Goal: Task Accomplishment & Management: Complete application form

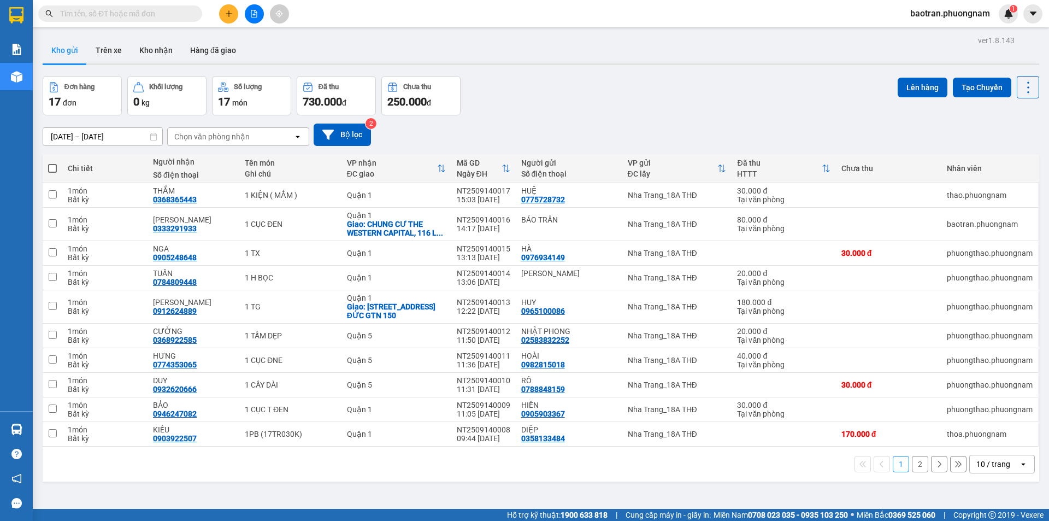
scroll to position [64, 0]
click at [231, 11] on icon "plus" at bounding box center [229, 14] width 8 height 8
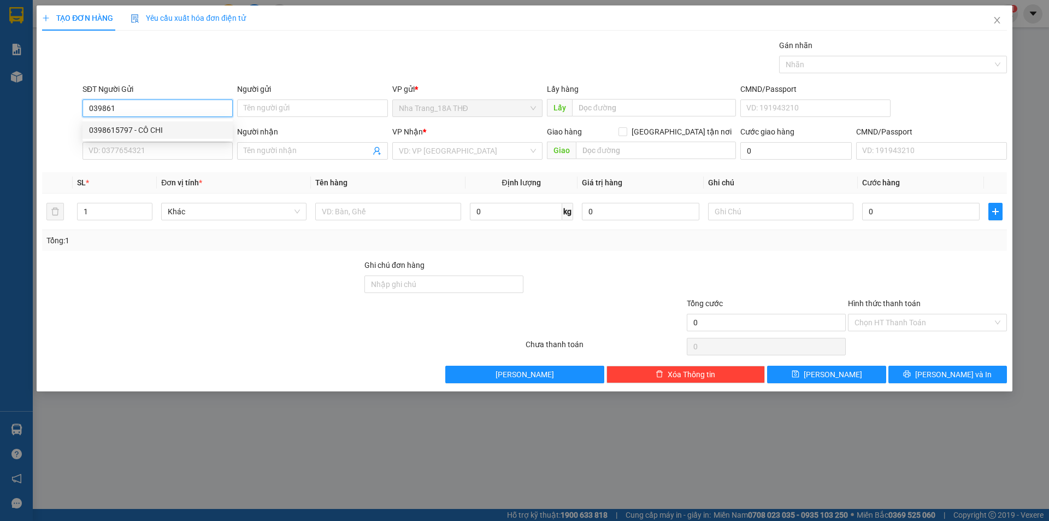
click at [172, 127] on div "0398615797 - CÔ CHI" at bounding box center [157, 130] width 137 height 12
type input "0398615797"
type input "CÔ CHI"
type input "0326957720"
type input "AN"
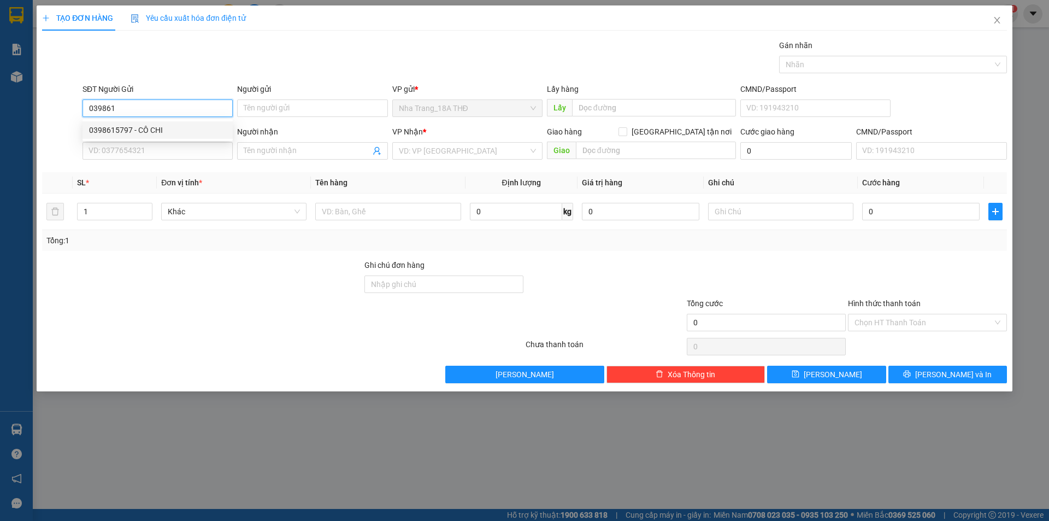
checkbox input "true"
type input "277, [GEOGRAPHIC_DATA], [GEOGRAPHIC_DATA], QUẬN 8 GTN 50"
type input "50.000"
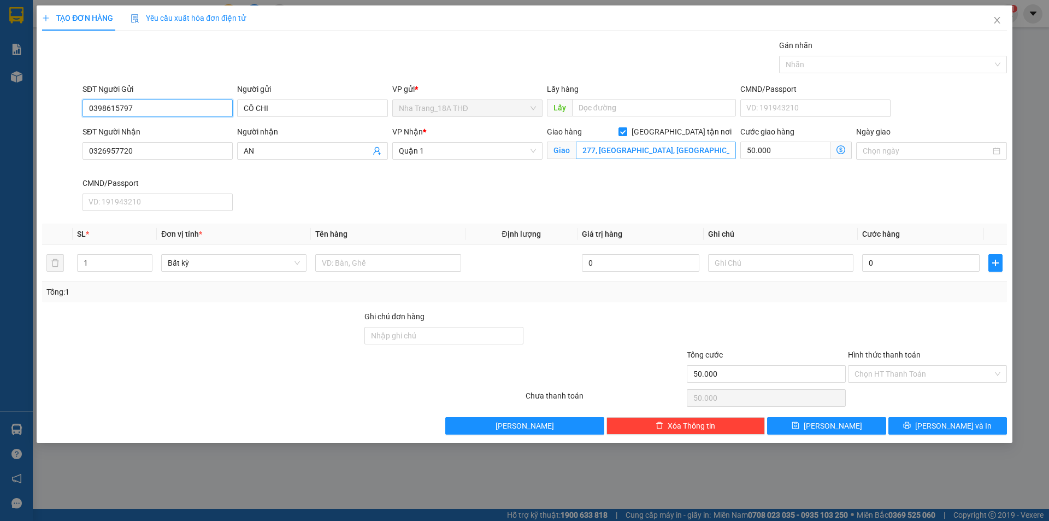
type input "0398615797"
click at [604, 144] on input "277, [GEOGRAPHIC_DATA], [GEOGRAPHIC_DATA], QUẬN 8 GTN 50" at bounding box center [656, 149] width 160 height 17
click at [586, 149] on input "277, [GEOGRAPHIC_DATA], [GEOGRAPHIC_DATA], QUẬN 8 GTN 50" at bounding box center [656, 149] width 160 height 17
click at [191, 146] on input "0326957720" at bounding box center [157, 150] width 150 height 17
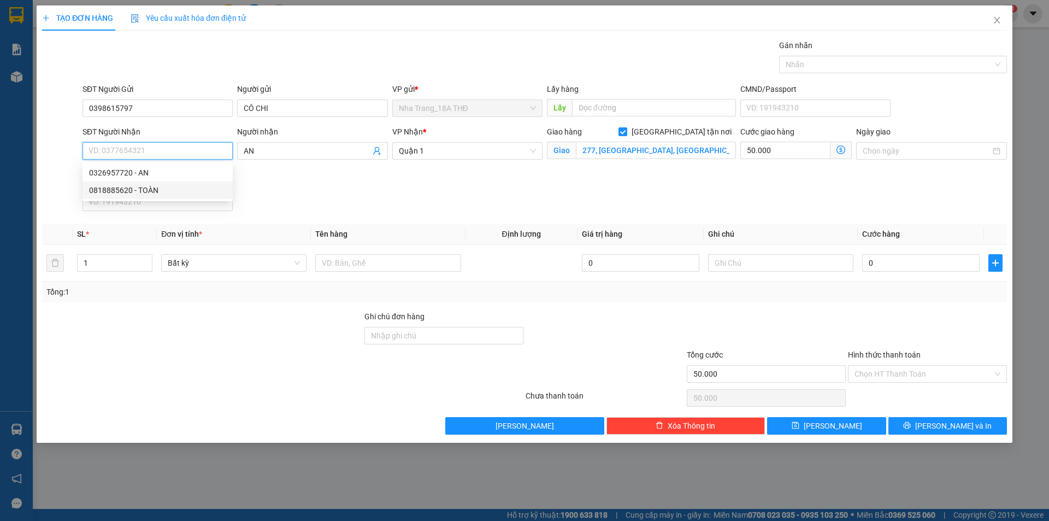
click at [140, 193] on div "0818885620 - TOÀN" at bounding box center [157, 190] width 137 height 12
type input "0818885620"
type input "TOÀN"
checkbox input "false"
type input "0"
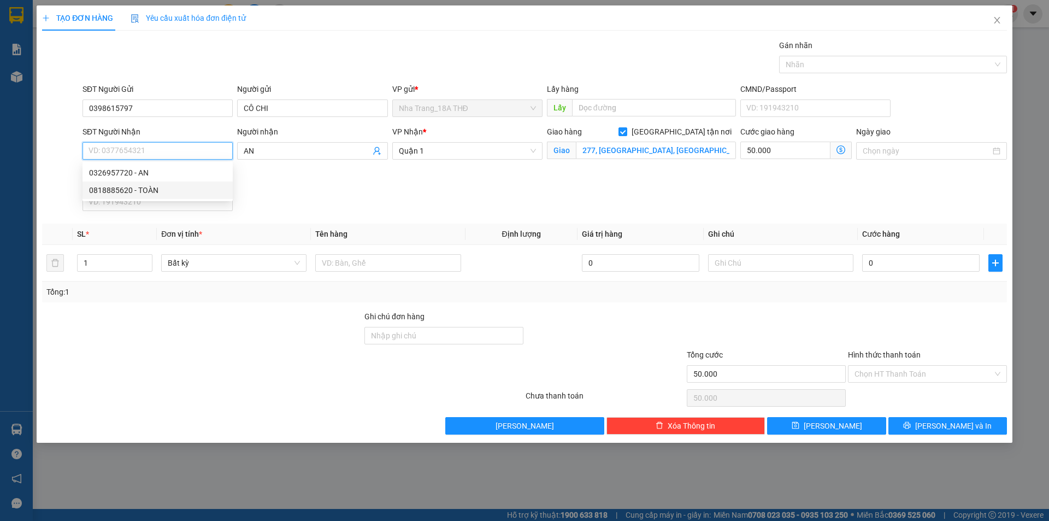
type input "0"
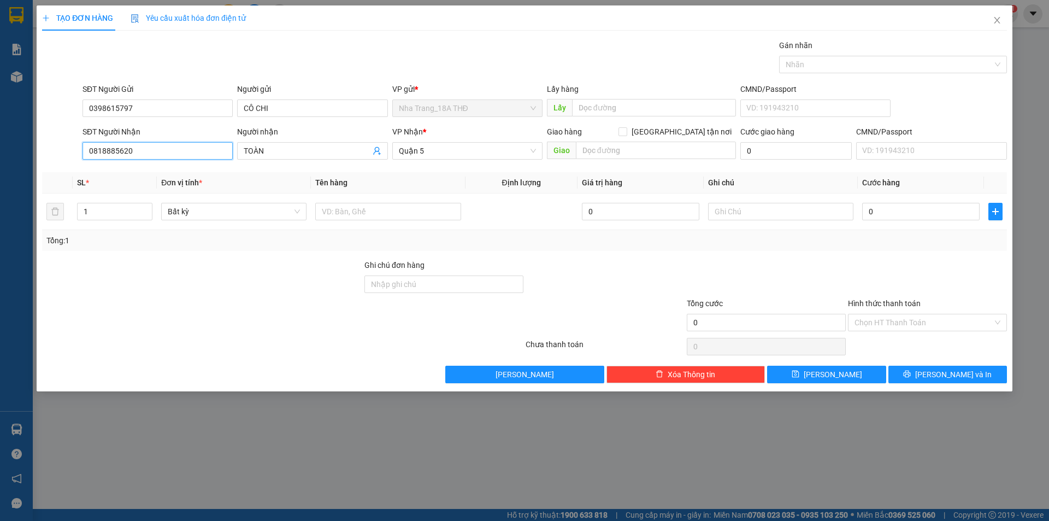
click at [163, 144] on input "0818885620" at bounding box center [157, 150] width 150 height 17
type input "0818885620"
click at [297, 181] on th "Đơn vị tính *" at bounding box center [234, 182] width 154 height 21
click at [188, 151] on input "0818885620" at bounding box center [157, 150] width 150 height 17
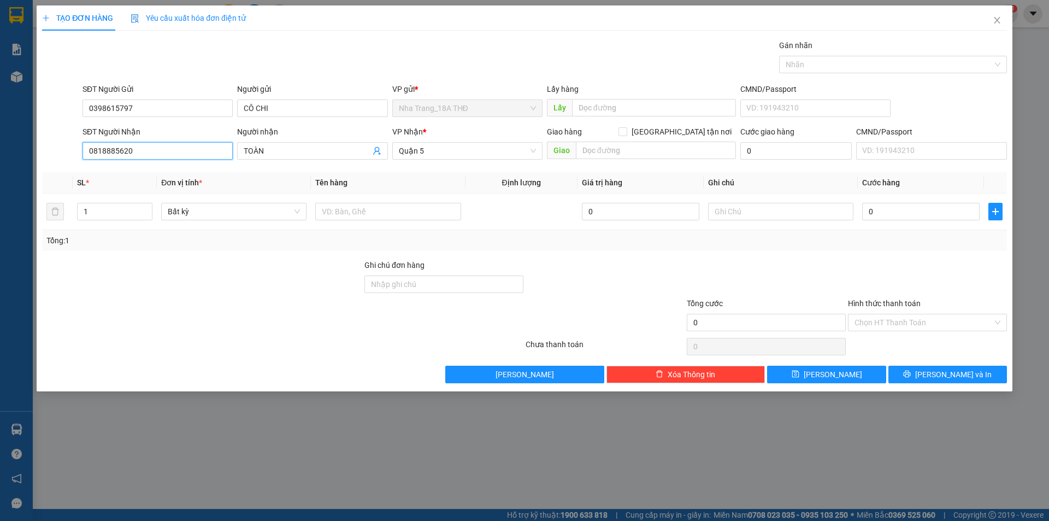
click at [188, 151] on input "0818885620" at bounding box center [157, 150] width 150 height 17
click at [543, 268] on div at bounding box center [604, 278] width 161 height 38
click at [438, 213] on input "text" at bounding box center [387, 211] width 145 height 17
type input "1 BỊCH ĐEN [GEOGRAPHIC_DATA]"
click at [912, 202] on div "0" at bounding box center [920, 211] width 117 height 22
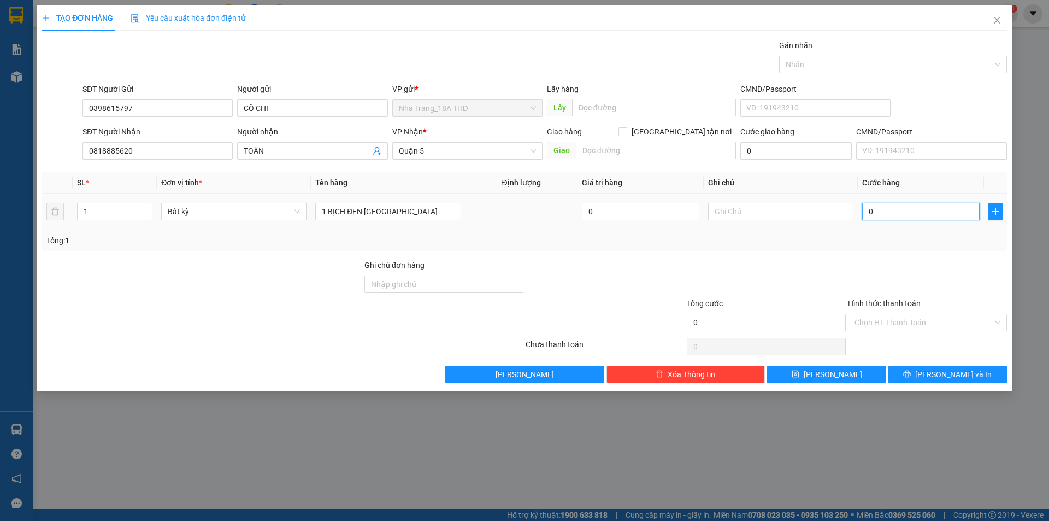
click at [901, 217] on input "0" at bounding box center [920, 211] width 117 height 17
type input "6"
type input "60"
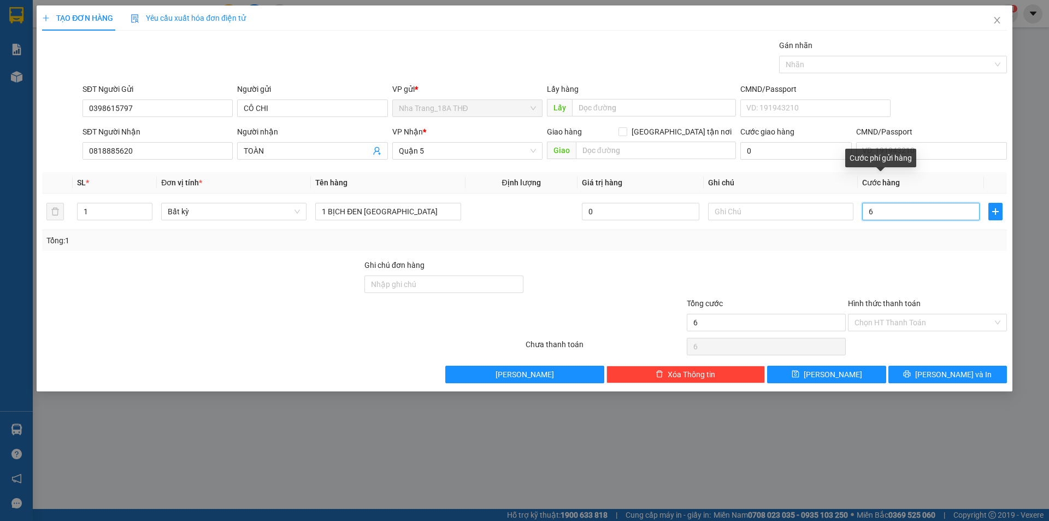
type input "60"
type input "60.000"
click at [651, 254] on div "Transit Pickup Surcharge Ids Transit Deliver Surcharge Ids Transit Deliver Surc…" at bounding box center [524, 211] width 965 height 344
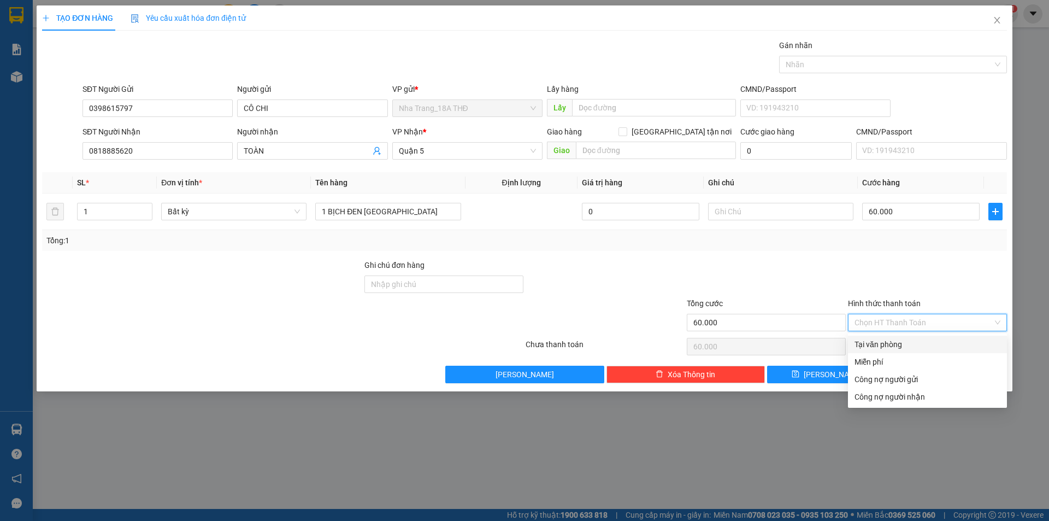
click at [893, 320] on input "Hình thức thanh toán" at bounding box center [923, 322] width 138 height 16
click at [878, 341] on div "Tại văn phòng" at bounding box center [927, 344] width 146 height 12
type input "0"
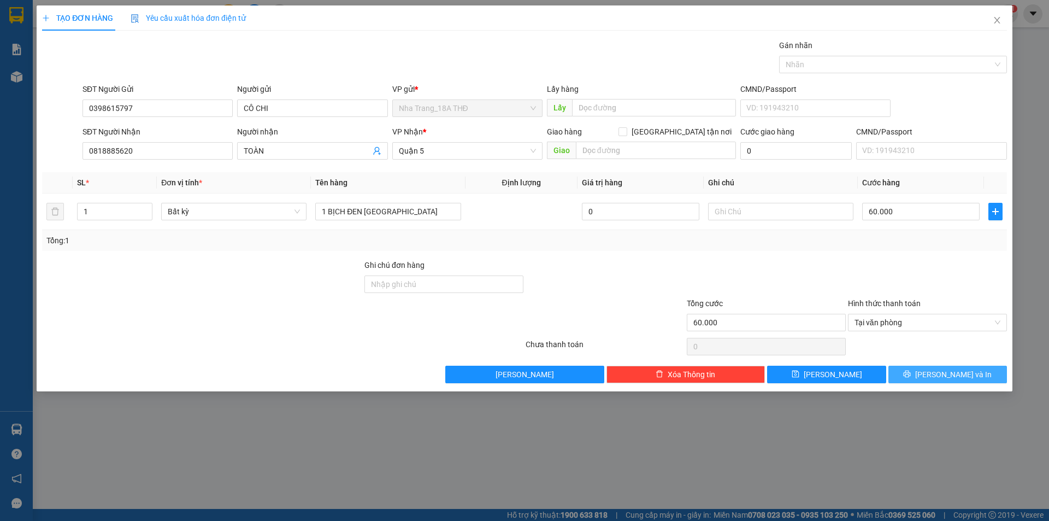
click at [947, 369] on span "[PERSON_NAME] và In" at bounding box center [953, 374] width 76 height 12
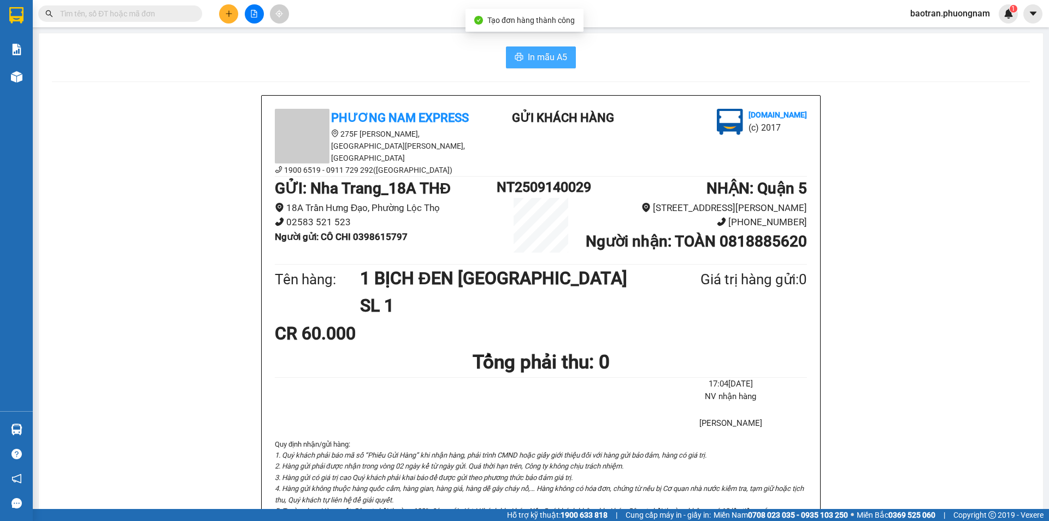
click at [542, 56] on span "In mẫu A5" at bounding box center [547, 57] width 39 height 14
click at [229, 14] on icon "plus" at bounding box center [228, 13] width 1 height 6
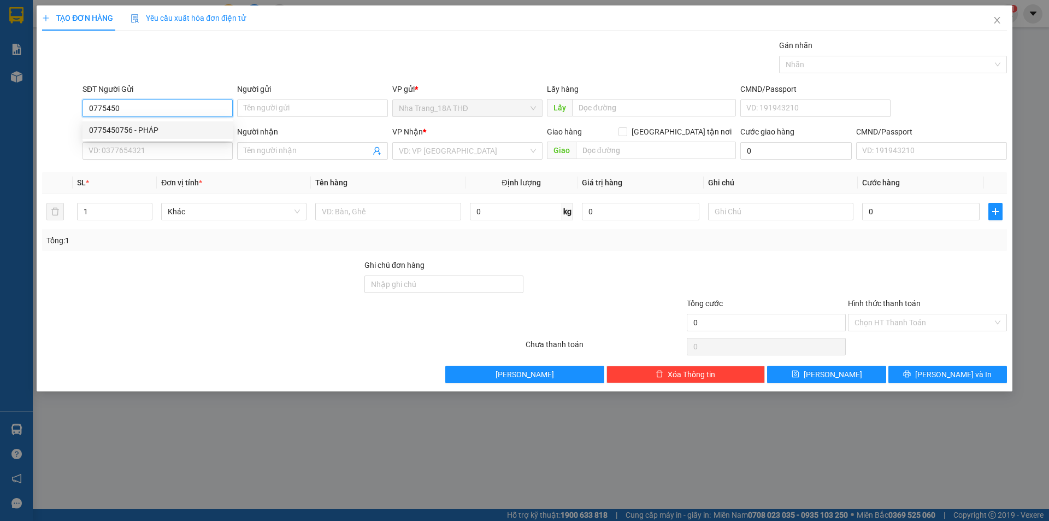
click at [199, 128] on div "0775450756 - PHÁP" at bounding box center [157, 130] width 137 height 12
type input "0775450756"
type input "PHÁP"
type input "0903832164"
type input "CHÚNG"
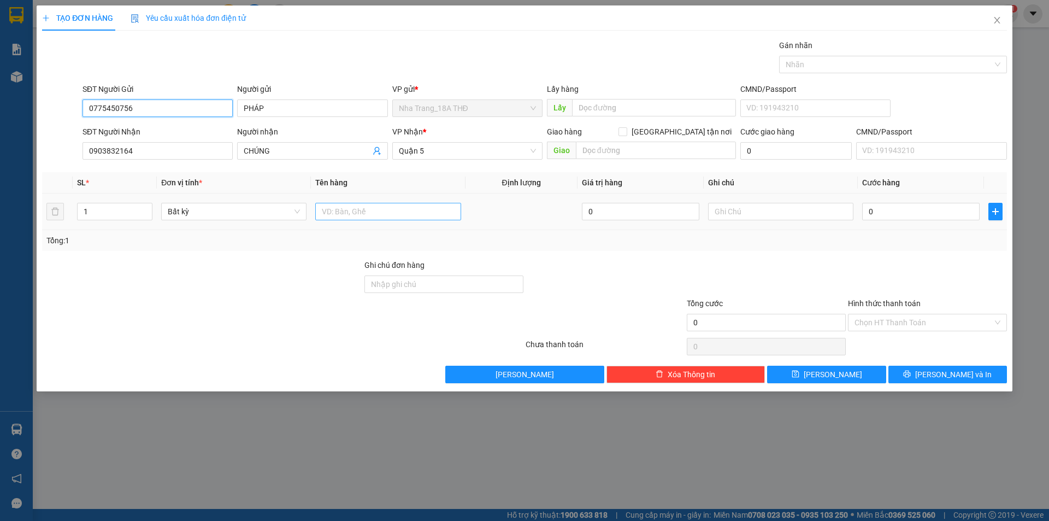
type input "0775450756"
click at [386, 215] on input "text" at bounding box center [387, 211] width 145 height 17
type input "1 TX"
click at [932, 213] on input "0" at bounding box center [920, 211] width 117 height 17
type input "8"
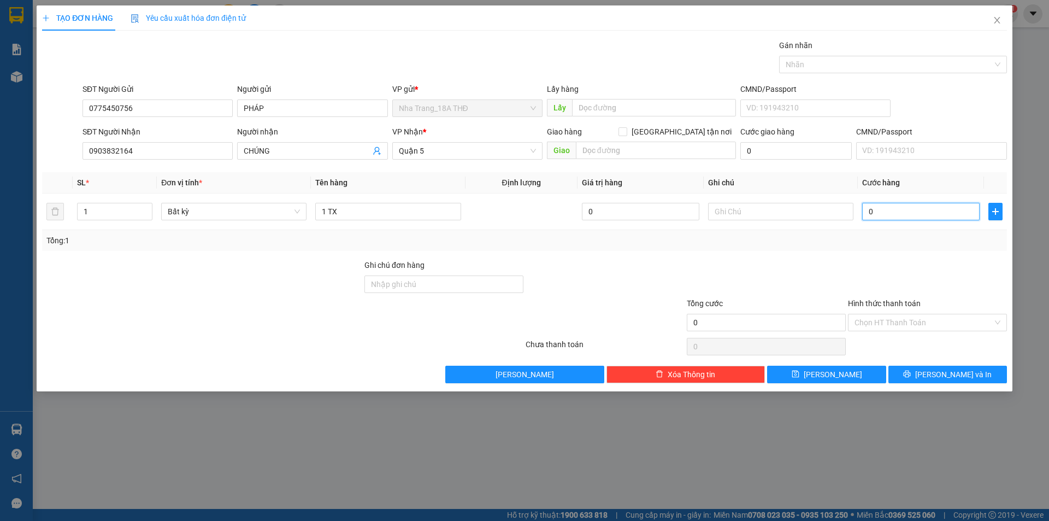
type input "8"
type input "80"
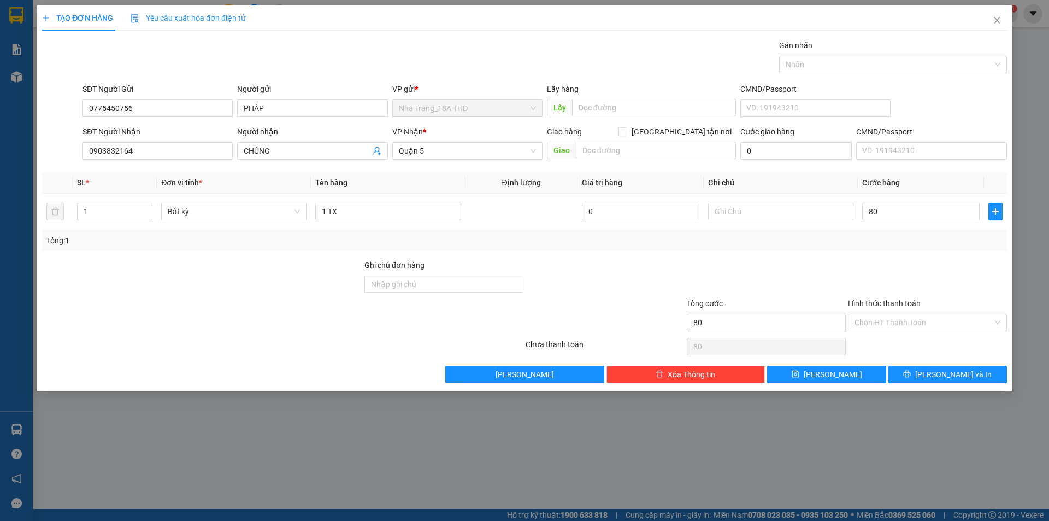
type input "80.000"
click at [776, 250] on div "Tổng: 1" at bounding box center [524, 240] width 965 height 21
click at [936, 328] on input "Hình thức thanh toán" at bounding box center [923, 322] width 138 height 16
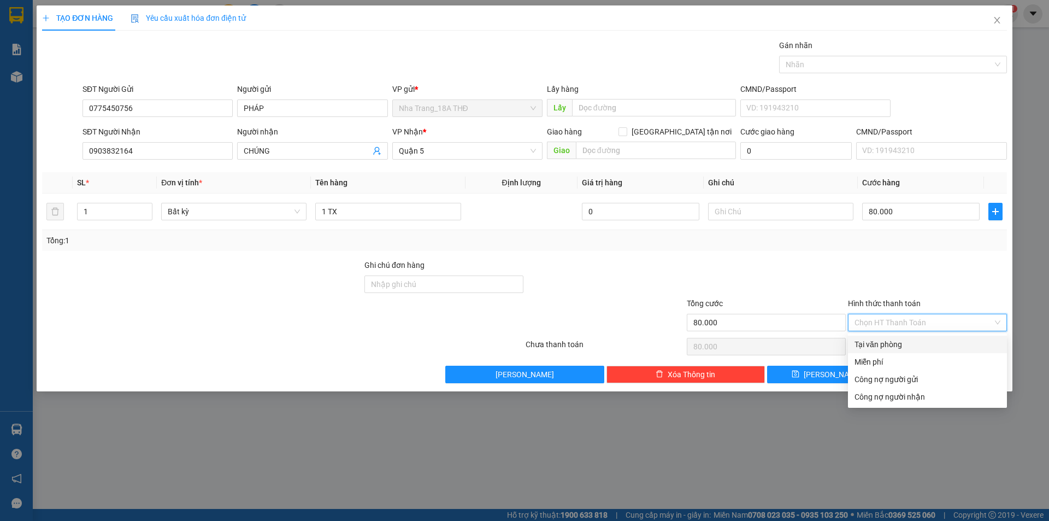
click at [917, 341] on div "Tại văn phòng" at bounding box center [927, 344] width 146 height 12
type input "0"
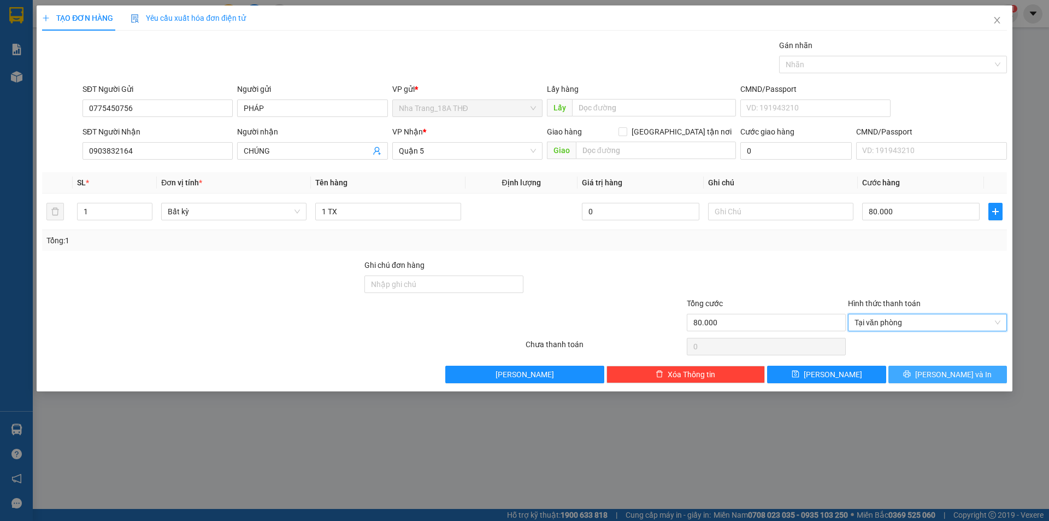
click at [956, 370] on span "[PERSON_NAME] và In" at bounding box center [953, 374] width 76 height 12
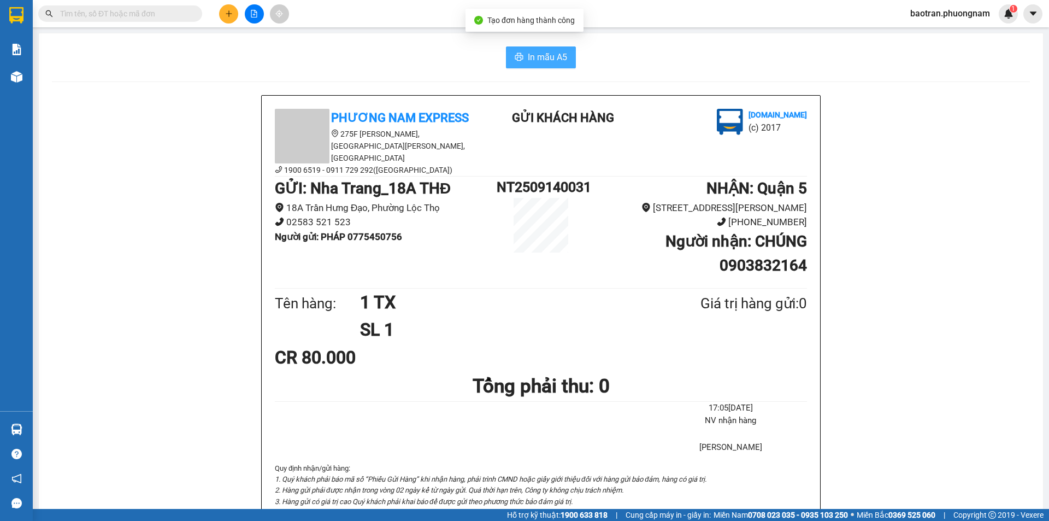
click at [550, 66] on button "In mẫu A5" at bounding box center [541, 57] width 70 height 22
click at [173, 13] on input "text" at bounding box center [124, 14] width 129 height 12
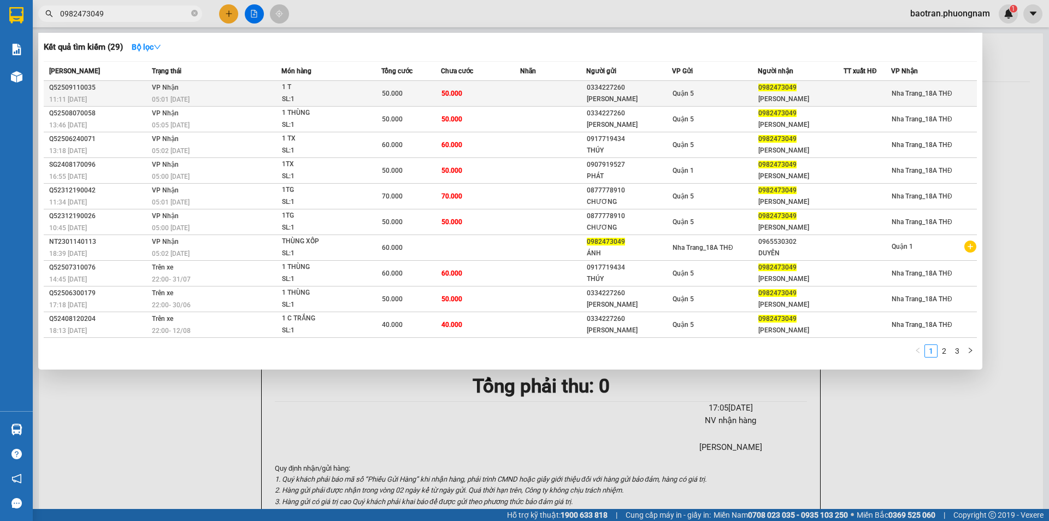
type input "0982473049"
click at [328, 89] on div "1 T" at bounding box center [323, 87] width 82 height 12
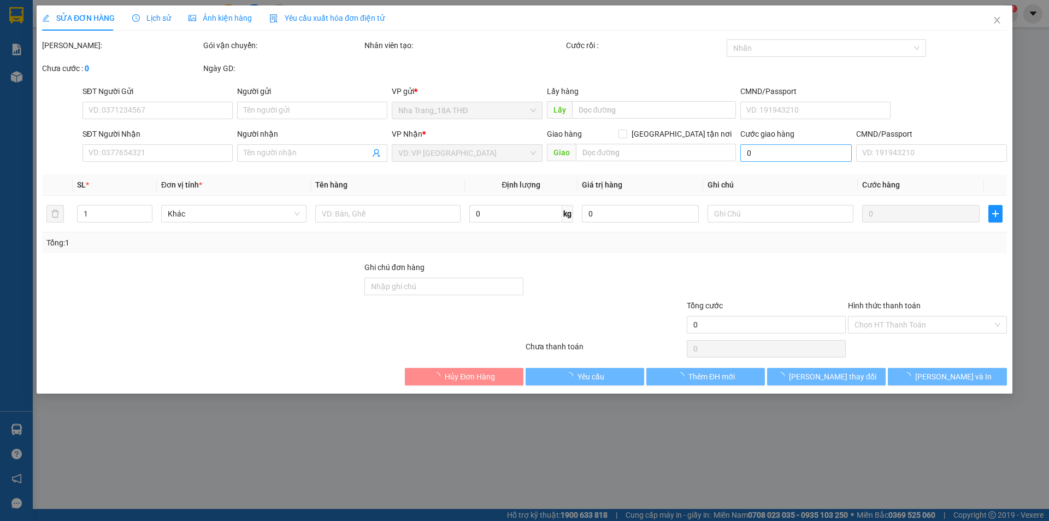
type input "0334227260"
type input "[PERSON_NAME]"
type input "0982473049"
type input "[PERSON_NAME]"
type input "50.000"
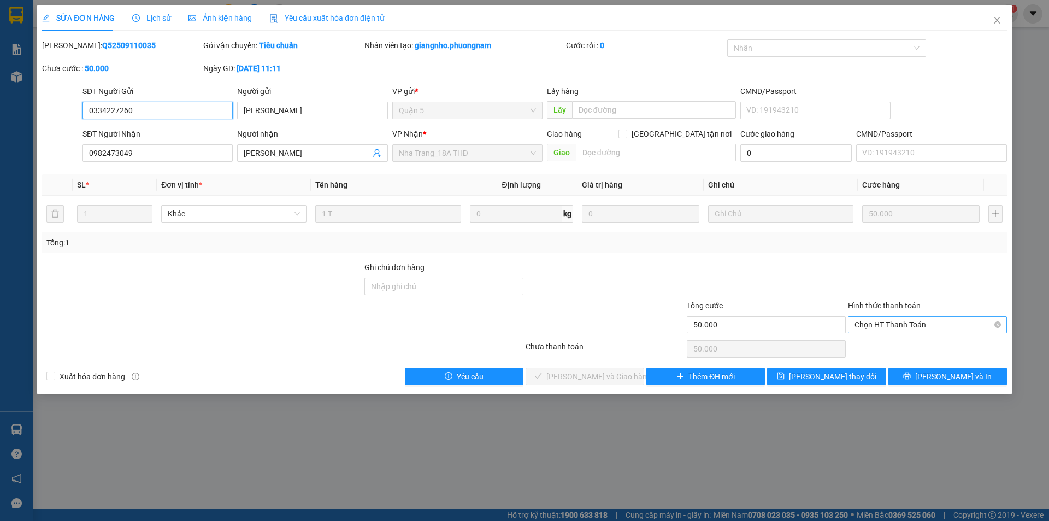
click at [848, 320] on div "Chọn HT Thanh Toán" at bounding box center [927, 324] width 159 height 17
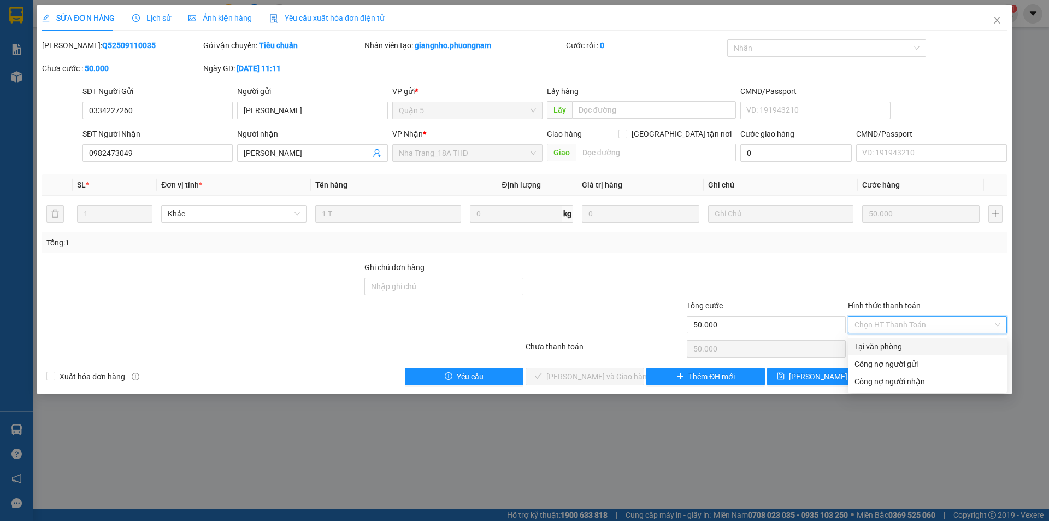
click at [904, 346] on div "Tại văn phòng" at bounding box center [927, 346] width 146 height 12
type input "0"
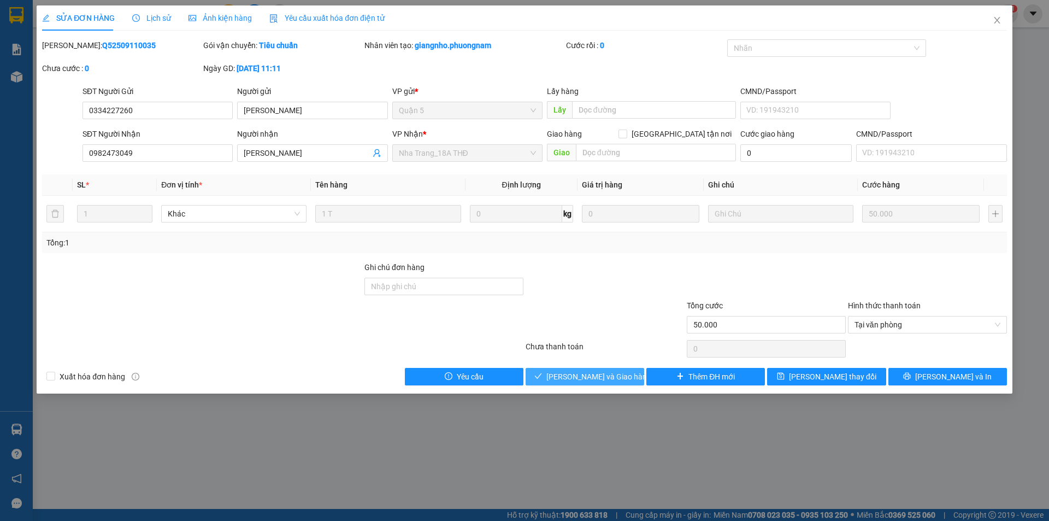
click at [606, 379] on span "[PERSON_NAME] và Giao hàng" at bounding box center [598, 376] width 105 height 12
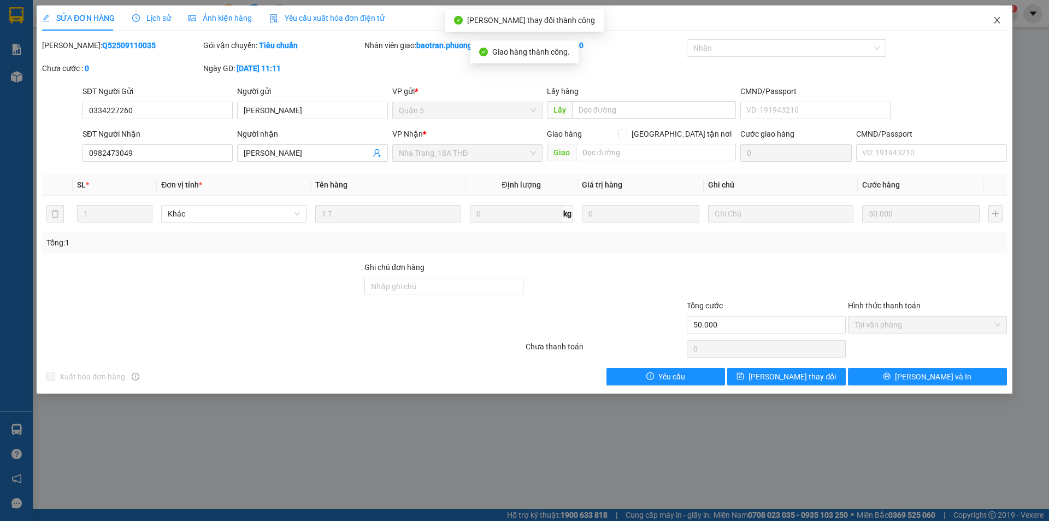
click at [995, 22] on icon "close" at bounding box center [997, 20] width 9 height 9
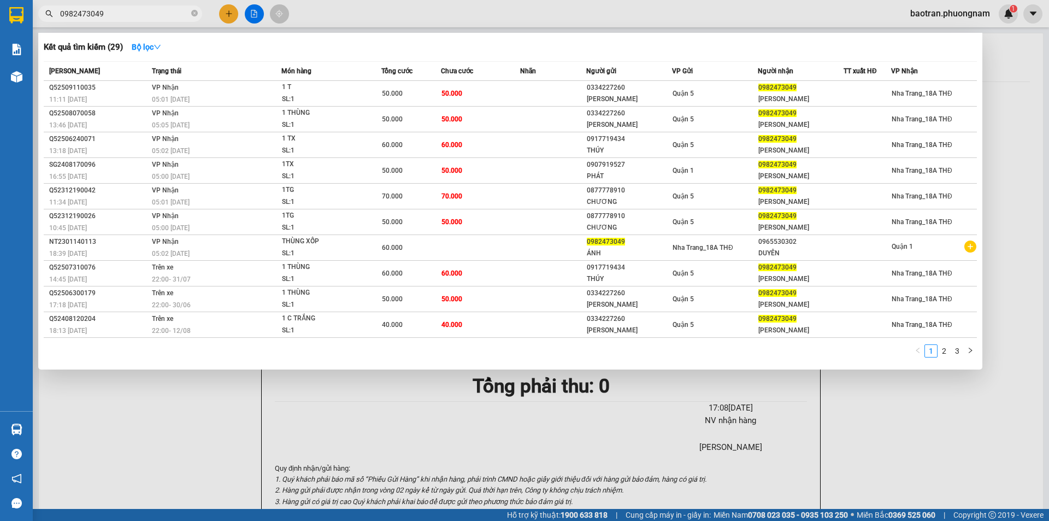
click at [128, 11] on input "0982473049" at bounding box center [124, 14] width 129 height 12
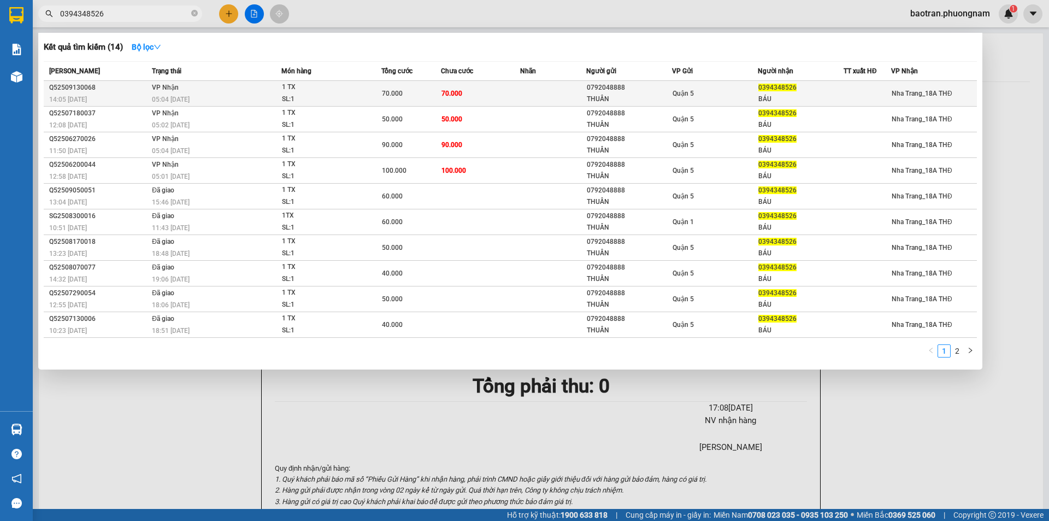
type input "0394348526"
click at [382, 96] on span "70.000" at bounding box center [392, 94] width 21 height 8
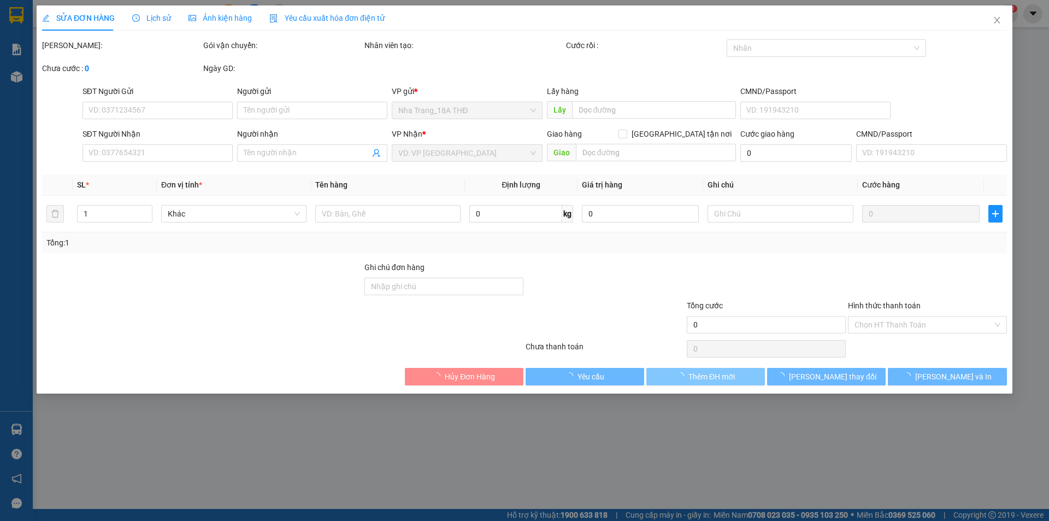
type input "0792048888"
type input "THUẦN"
type input "0394348526"
type input "BÁU"
type input "70.000"
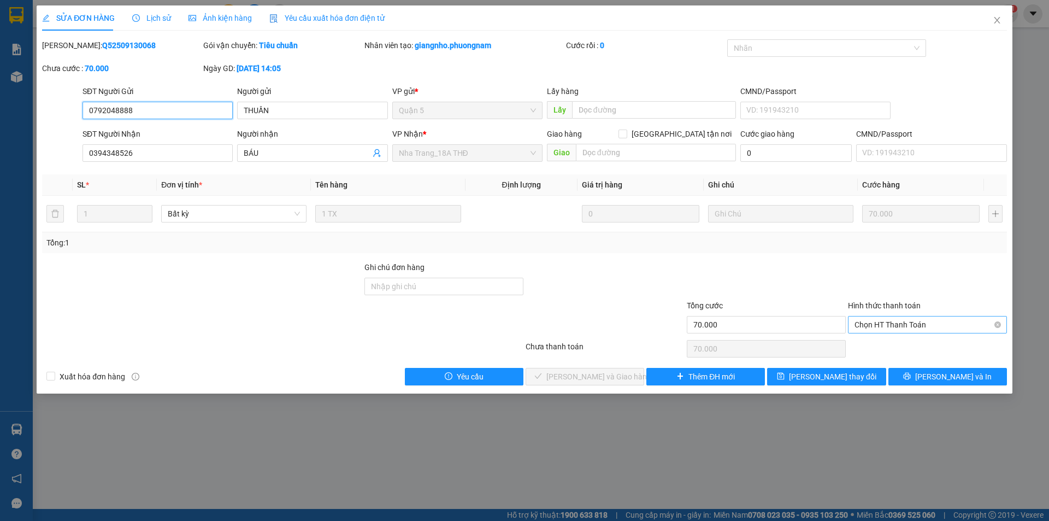
click at [929, 327] on span "Chọn HT Thanh Toán" at bounding box center [927, 324] width 146 height 16
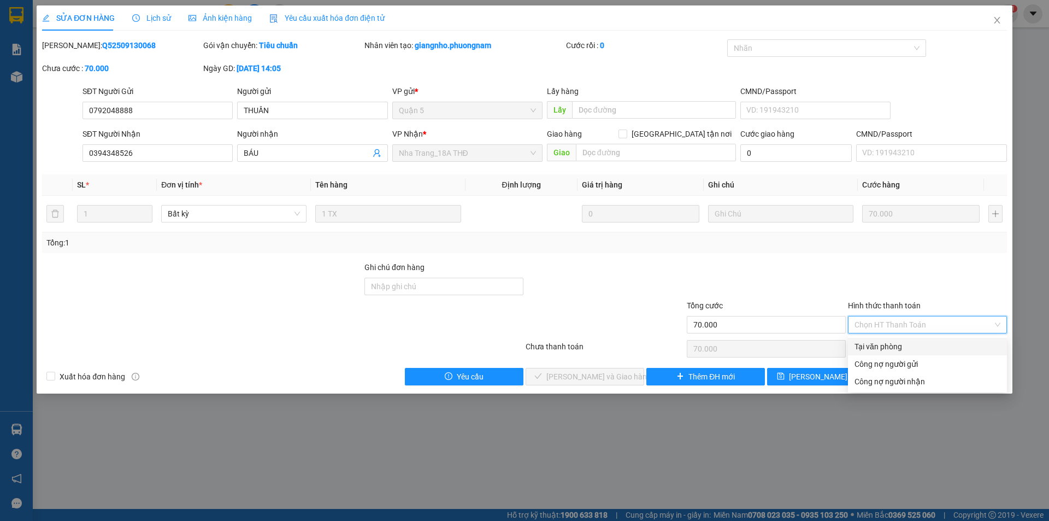
click at [895, 348] on div "Tại văn phòng" at bounding box center [927, 346] width 146 height 12
type input "0"
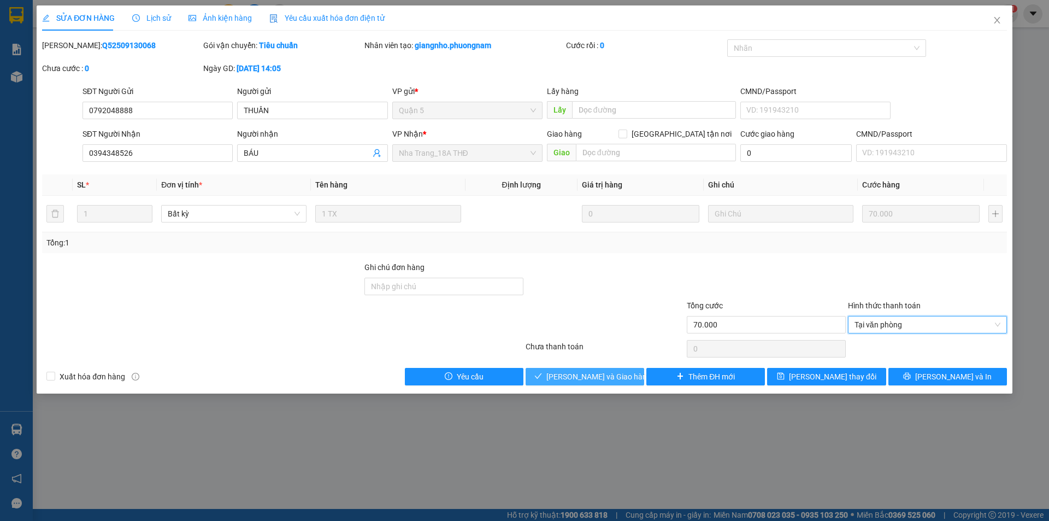
click at [597, 376] on span "[PERSON_NAME] và Giao hàng" at bounding box center [598, 376] width 105 height 12
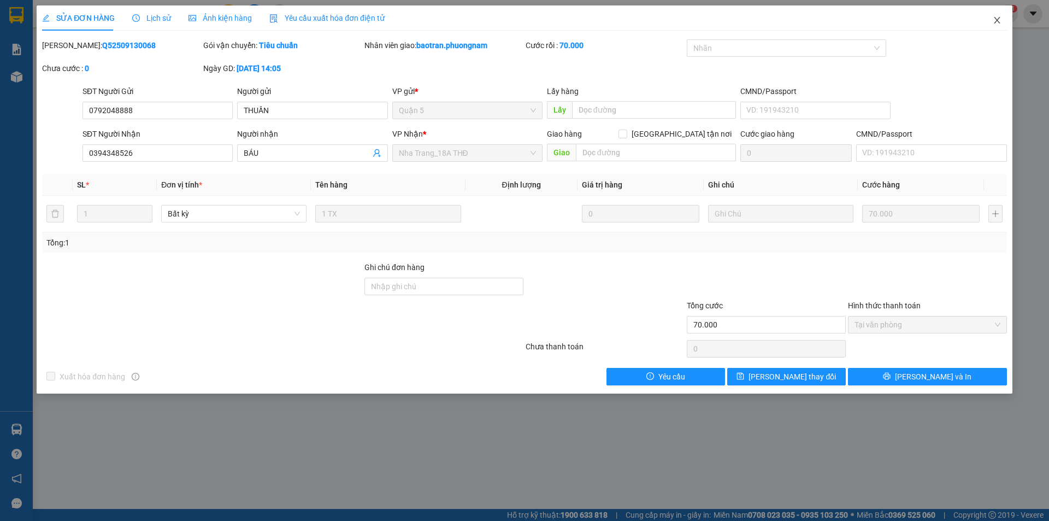
click at [1002, 25] on span "Close" at bounding box center [997, 20] width 31 height 31
